Goal: Use online tool/utility: Utilize a website feature to perform a specific function

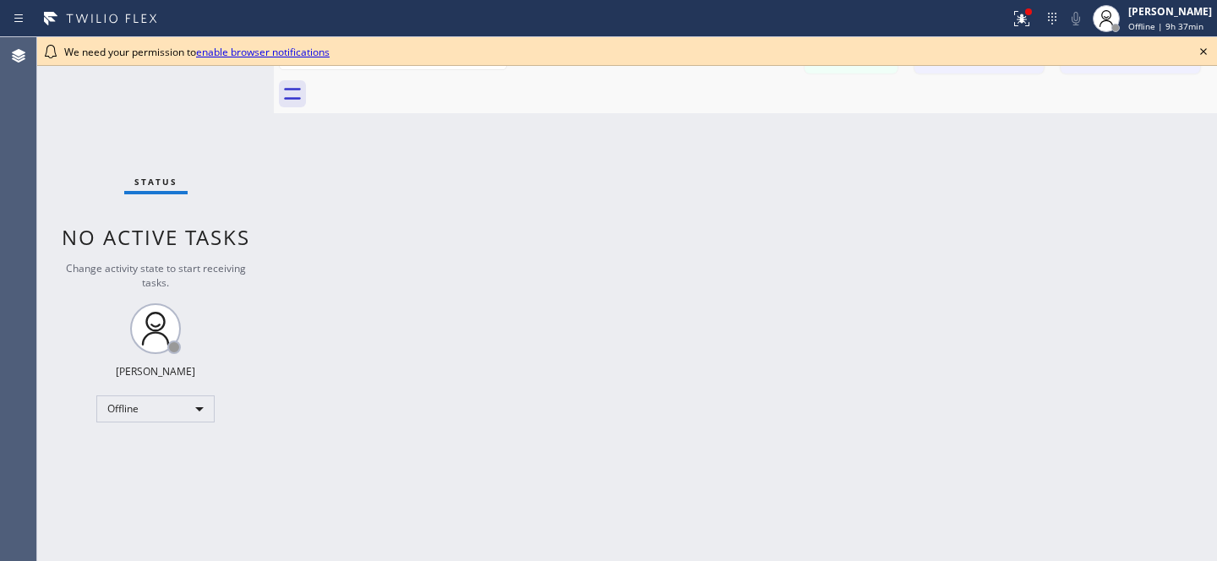
click at [1203, 46] on icon at bounding box center [1204, 51] width 20 height 20
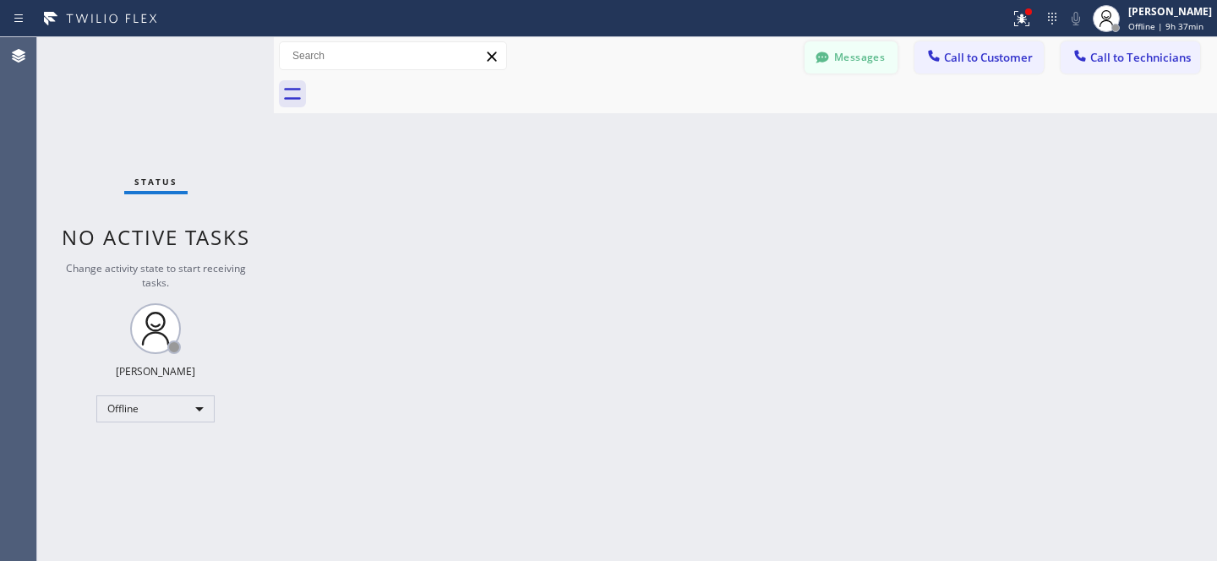
click at [844, 63] on button "Messages" at bounding box center [851, 57] width 93 height 32
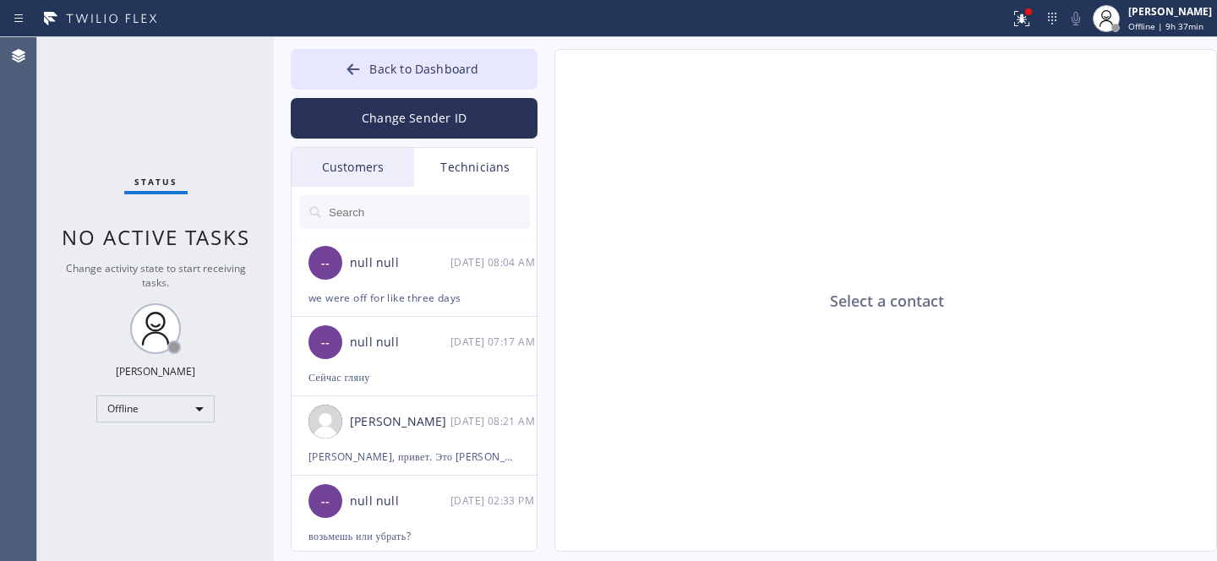
drag, startPoint x: 366, startPoint y: 171, endPoint x: 376, endPoint y: 169, distance: 10.3
click at [367, 171] on div "Customers" at bounding box center [353, 167] width 123 height 39
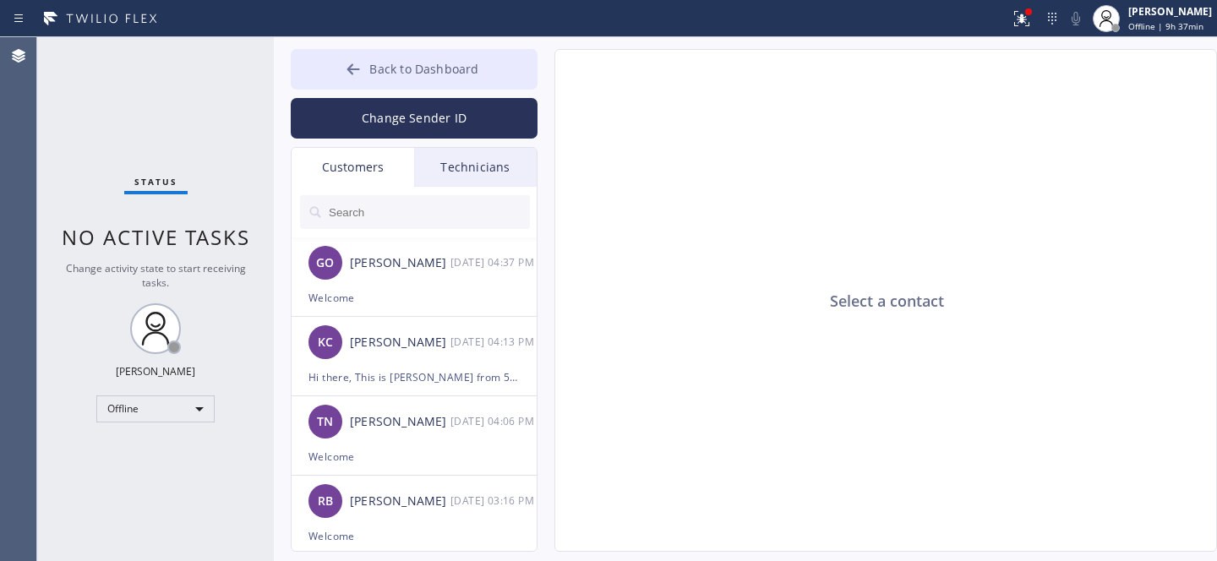
click at [374, 85] on button "Back to Dashboard" at bounding box center [414, 69] width 247 height 41
